Goal: Find contact information: Find contact information

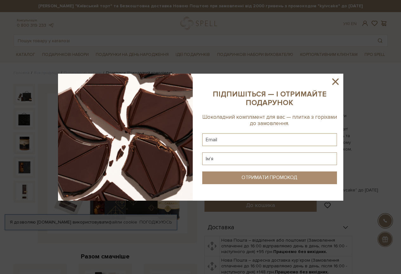
click at [337, 83] on icon at bounding box center [336, 81] width 6 height 6
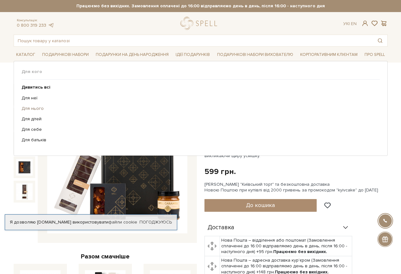
click at [36, 108] on link "Для нього" at bounding box center [199, 109] width 354 height 6
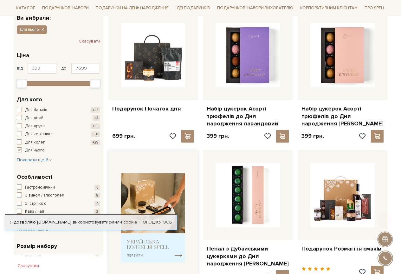
scroll to position [127, 0]
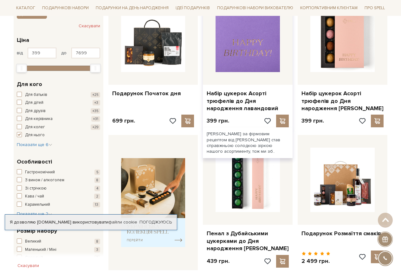
click at [271, 33] on img at bounding box center [248, 40] width 64 height 64
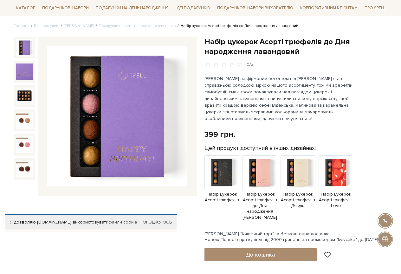
scroll to position [63, 0]
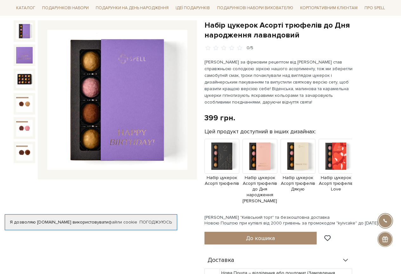
click at [146, 125] on img at bounding box center [117, 100] width 140 height 140
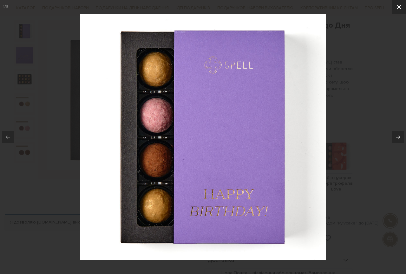
click at [398, 10] on icon at bounding box center [399, 7] width 8 height 8
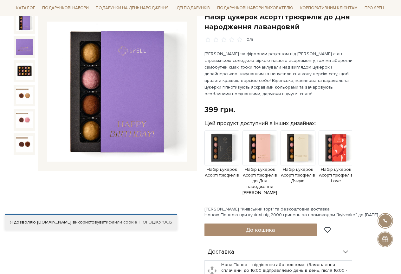
scroll to position [95, 0]
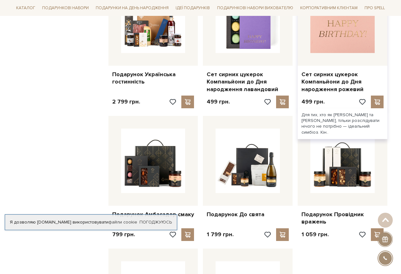
scroll to position [631, 0]
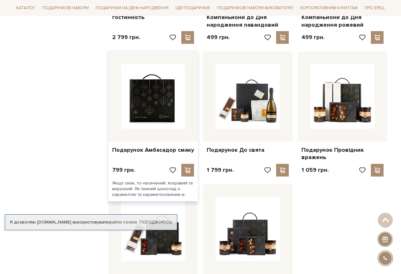
click at [142, 103] on img at bounding box center [153, 96] width 64 height 64
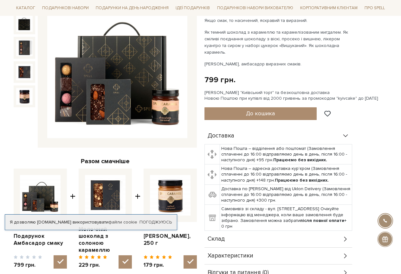
scroll to position [63, 0]
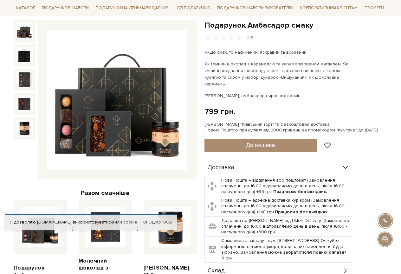
click at [158, 87] on img at bounding box center [117, 100] width 140 height 140
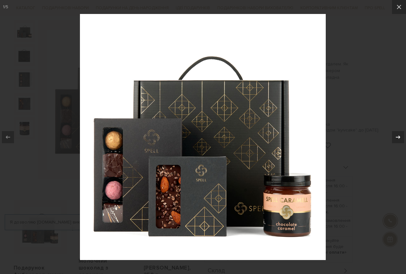
click at [398, 138] on icon at bounding box center [398, 137] width 8 height 8
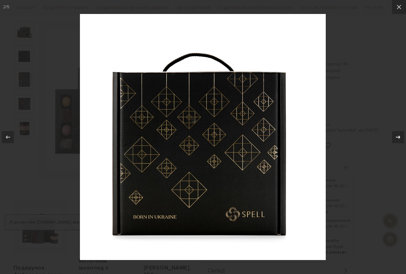
click at [398, 138] on icon at bounding box center [398, 137] width 8 height 8
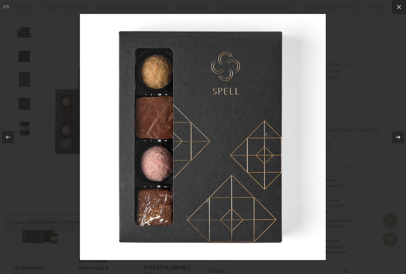
click at [398, 138] on icon at bounding box center [398, 137] width 8 height 8
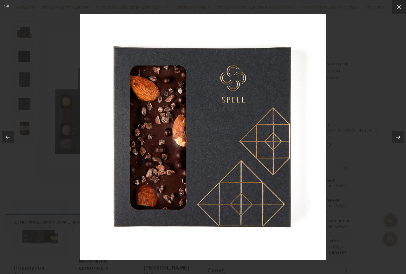
click at [398, 138] on icon at bounding box center [398, 137] width 8 height 8
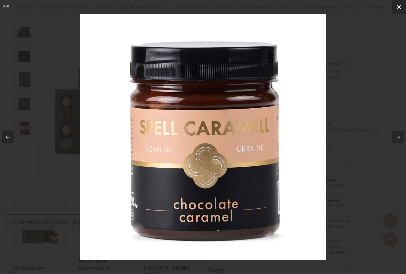
click at [398, 10] on icon at bounding box center [399, 7] width 8 height 8
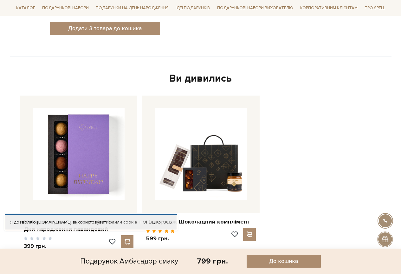
scroll to position [413, 0]
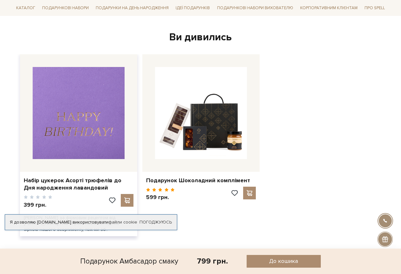
click at [100, 105] on img at bounding box center [79, 113] width 92 height 92
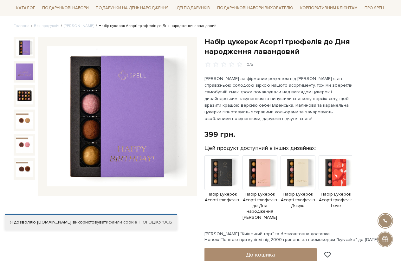
scroll to position [32, 0]
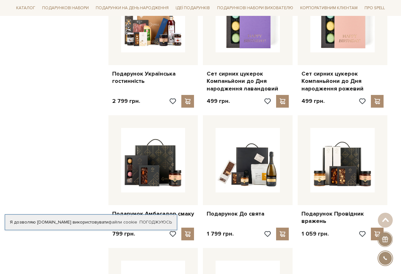
scroll to position [571, 0]
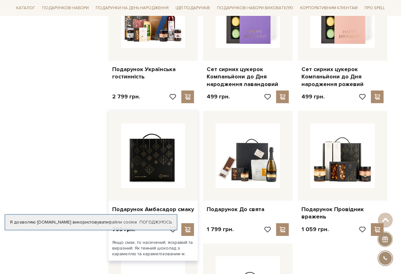
click at [160, 156] on img at bounding box center [153, 155] width 64 height 64
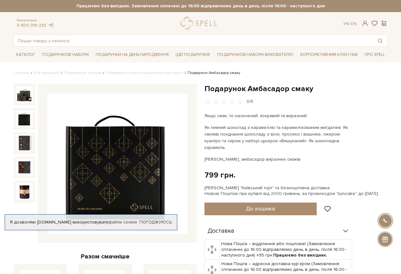
click at [21, 120] on img at bounding box center [24, 118] width 17 height 17
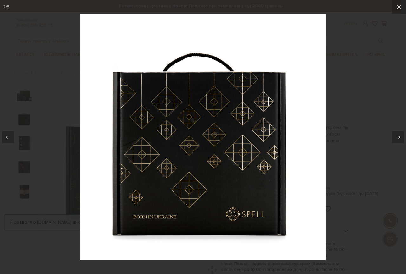
click at [400, 135] on icon at bounding box center [398, 137] width 8 height 8
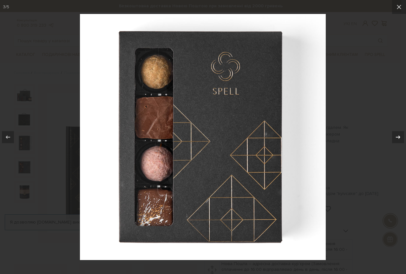
click at [400, 135] on icon at bounding box center [398, 137] width 8 height 8
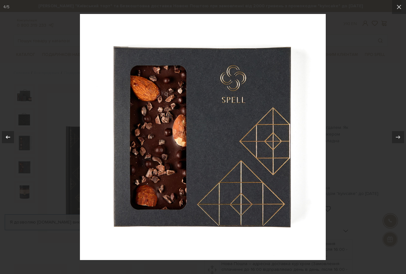
click at [9, 135] on icon at bounding box center [8, 137] width 8 height 8
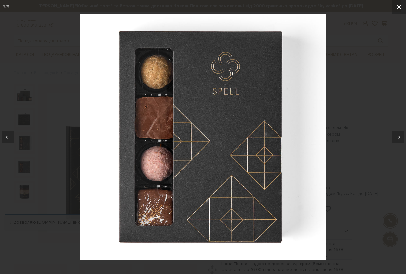
click at [400, 3] on button at bounding box center [399, 7] width 14 height 14
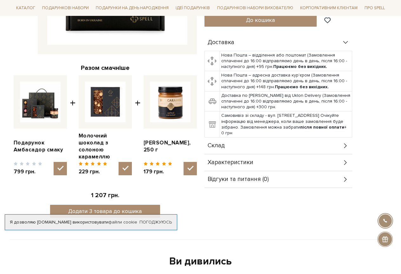
scroll to position [190, 0]
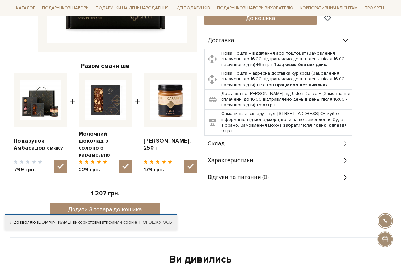
click at [345, 158] on icon at bounding box center [345, 160] width 3 height 5
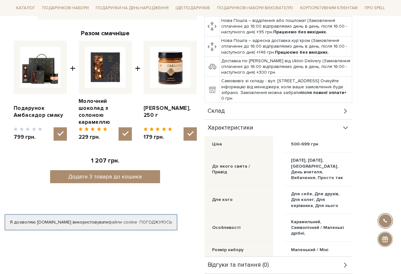
scroll to position [286, 0]
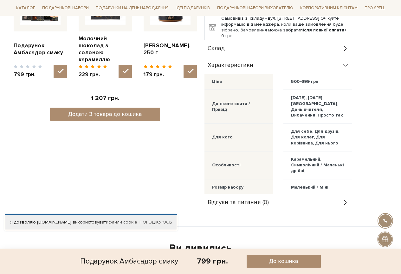
click at [346, 62] on icon at bounding box center [345, 65] width 7 height 7
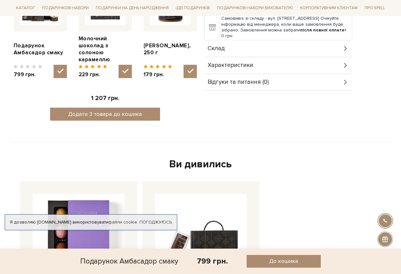
click at [346, 45] on icon at bounding box center [345, 48] width 7 height 7
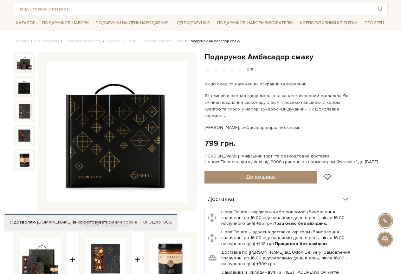
scroll to position [0, 0]
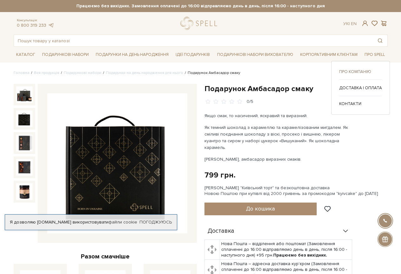
click at [354, 71] on link "Про компанію" at bounding box center [361, 72] width 43 height 6
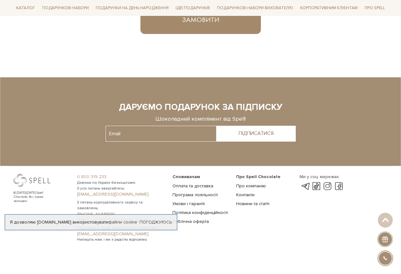
scroll to position [468, 0]
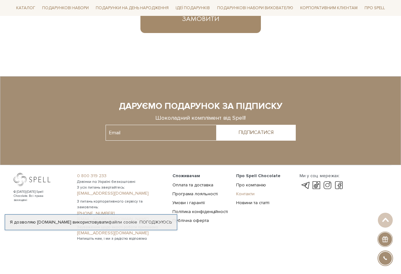
click at [250, 195] on link "Контакти" at bounding box center [245, 193] width 18 height 5
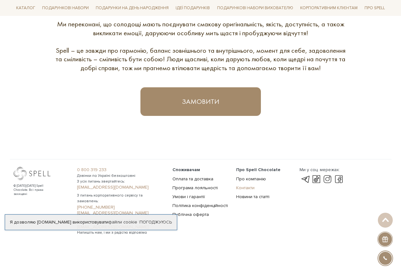
scroll to position [380, 0]
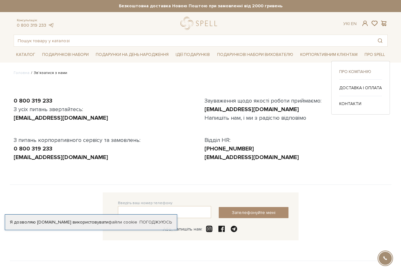
click at [354, 72] on link "Про компанію" at bounding box center [361, 72] width 43 height 6
